Goal: Information Seeking & Learning: Understand process/instructions

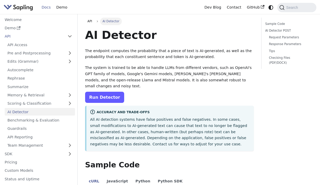
click at [111, 92] on link "Run Detector" at bounding box center [104, 97] width 39 height 11
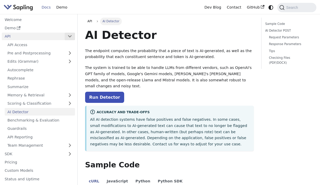
click at [70, 34] on button "Collapse sidebar category 'API'" at bounding box center [70, 37] width 10 height 8
click at [39, 43] on link "API Access" at bounding box center [40, 45] width 70 height 8
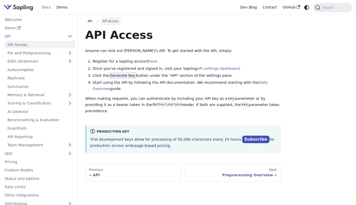
click at [301, 101] on div "API API Access API Access Anyone can test out Sapling's API. To get started wit…" at bounding box center [216, 100] width 270 height 164
drag, startPoint x: 218, startPoint y: 30, endPoint x: 139, endPoint y: 22, distance: 79.0
click at [206, 25] on article "API API Access API Access Anyone can test out Sapling's API. To get started wit…" at bounding box center [182, 85] width 195 height 135
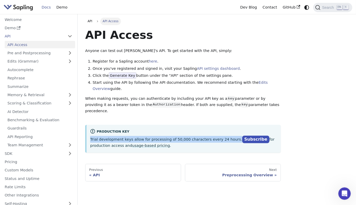
drag, startPoint x: 233, startPoint y: 135, endPoint x: 89, endPoint y: 133, distance: 144.1
click at [89, 133] on div "Production Key Trial development keys allow for processing of 50,000 characters…" at bounding box center [182, 139] width 195 height 28
copy p "Trial development keys allow for processing of 50,000 characters every 24 hours."
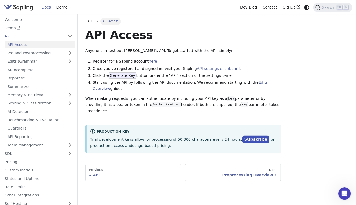
click at [275, 105] on p "When making requests, you can authenticate by including your API key as a key p…" at bounding box center [182, 105] width 195 height 18
click at [130, 76] on span "Generate Key" at bounding box center [122, 75] width 27 height 6
click at [125, 76] on span "Generate Key" at bounding box center [122, 75] width 27 height 6
click at [68, 36] on button "Collapse sidebar category 'API'" at bounding box center [70, 37] width 10 height 8
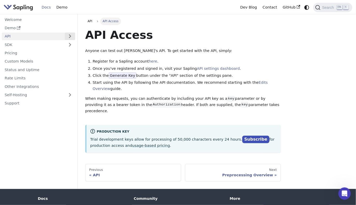
click at [68, 36] on button "Expand sidebar category 'API'" at bounding box center [70, 37] width 10 height 8
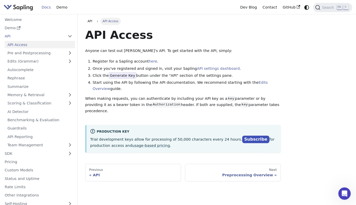
click at [121, 74] on span "Generate Key" at bounding box center [122, 75] width 27 height 6
drag, startPoint x: 157, startPoint y: 61, endPoint x: 97, endPoint y: 62, distance: 60.3
click at [97, 62] on li "Register for a Sapling account here ." at bounding box center [187, 61] width 188 height 6
drag, startPoint x: 97, startPoint y: 62, endPoint x: 159, endPoint y: 62, distance: 62.4
click at [159, 62] on li "Register for a Sapling account here ." at bounding box center [187, 61] width 188 height 6
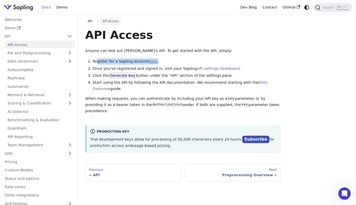
click at [153, 61] on link "here" at bounding box center [153, 61] width 8 height 4
click at [56, 46] on link "API Access" at bounding box center [40, 45] width 70 height 8
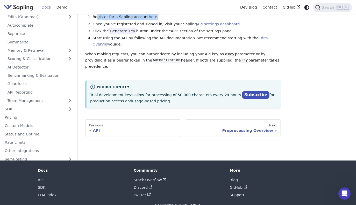
scroll to position [55, 0]
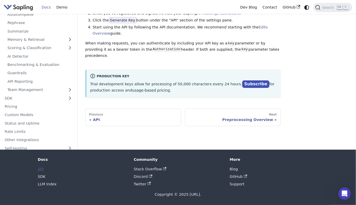
click at [43, 169] on link "API" at bounding box center [41, 169] width 6 height 4
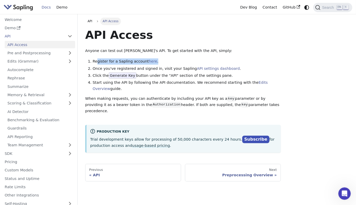
click at [115, 61] on li "Register for a Sapling account here ." at bounding box center [187, 61] width 188 height 6
click at [154, 59] on link "here" at bounding box center [153, 61] width 8 height 4
